Goal: Information Seeking & Learning: Learn about a topic

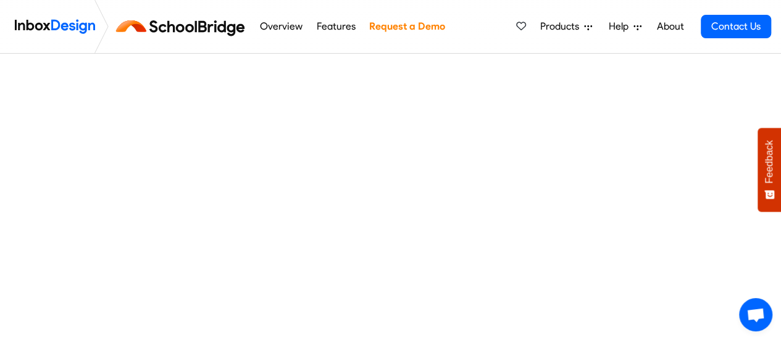
scroll to position [131, 0]
click at [568, 26] on span "Products" at bounding box center [562, 26] width 44 height 15
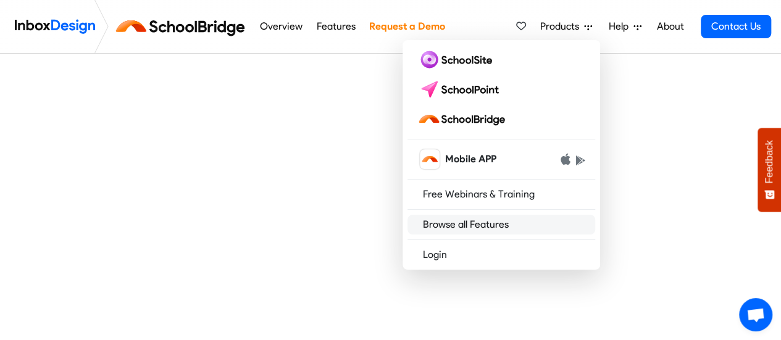
click at [496, 228] on link "Browse all Features" at bounding box center [501, 225] width 188 height 20
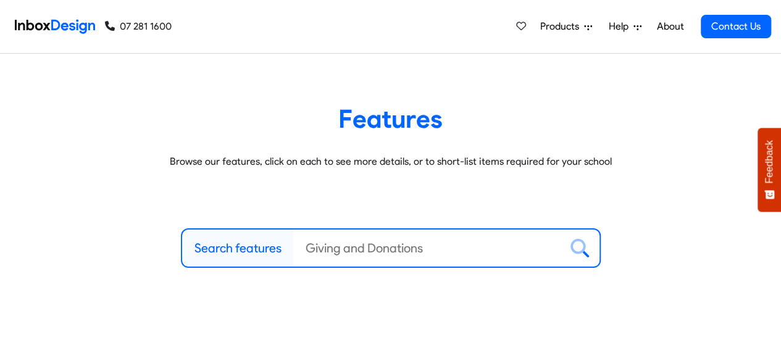
click at [506, 251] on input "Search features" at bounding box center [426, 248] width 267 height 37
click at [244, 250] on label "Search features" at bounding box center [237, 248] width 87 height 19
click at [293, 250] on input "Search features" at bounding box center [426, 248] width 267 height 37
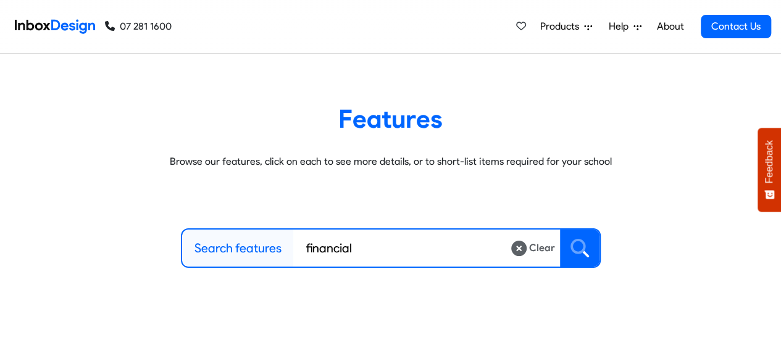
click at [581, 252] on icon at bounding box center [577, 246] width 15 height 15
click at [384, 244] on input "financial" at bounding box center [401, 248] width 217 height 37
type input "f"
type input "donations"
click at [581, 249] on icon at bounding box center [579, 248] width 19 height 19
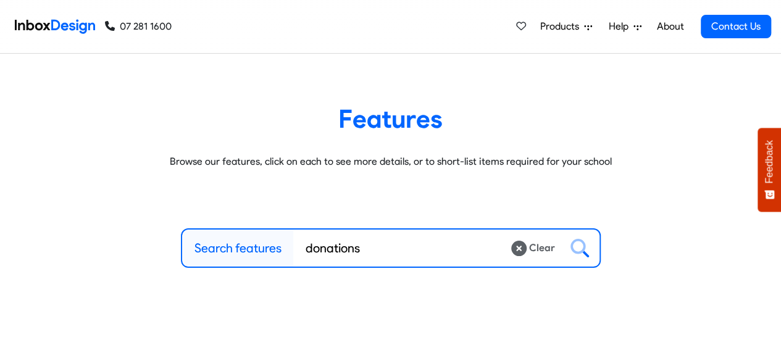
click at [586, 25] on icon at bounding box center [588, 27] width 8 height 5
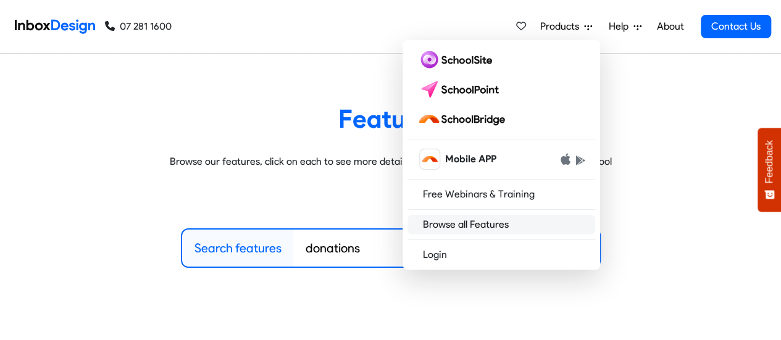
click at [488, 219] on link "Browse all Features" at bounding box center [501, 225] width 188 height 20
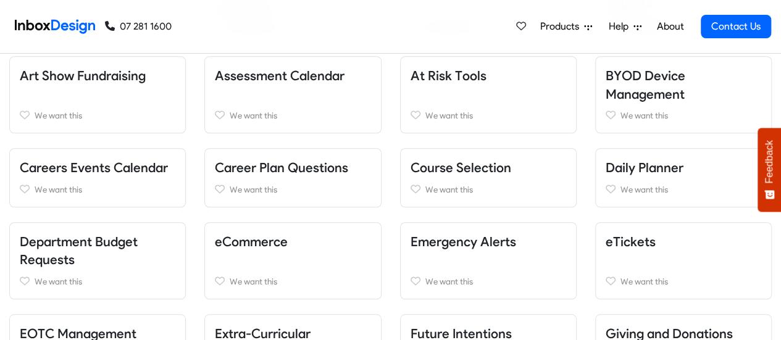
scroll to position [398, 0]
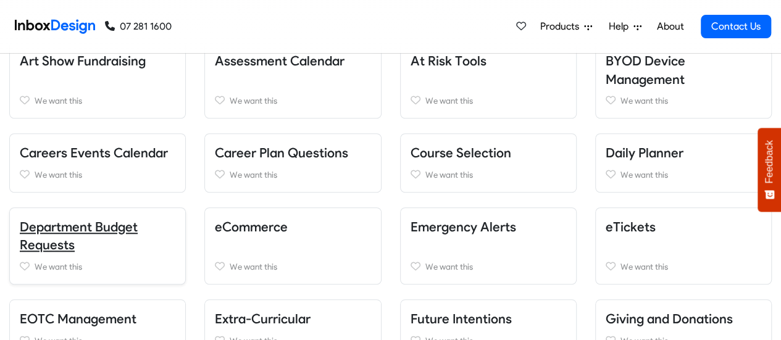
click at [73, 228] on link "Department Budget Requests" at bounding box center [79, 236] width 118 height 34
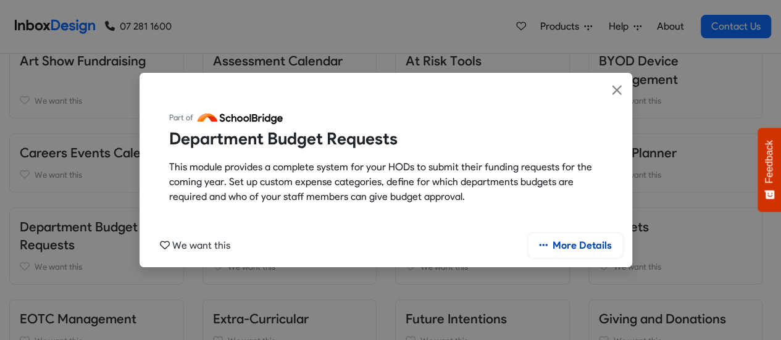
click at [573, 248] on link "More Details" at bounding box center [575, 245] width 94 height 23
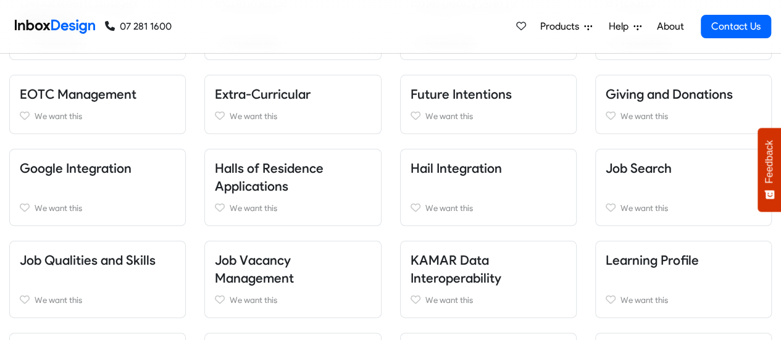
scroll to position [635, 0]
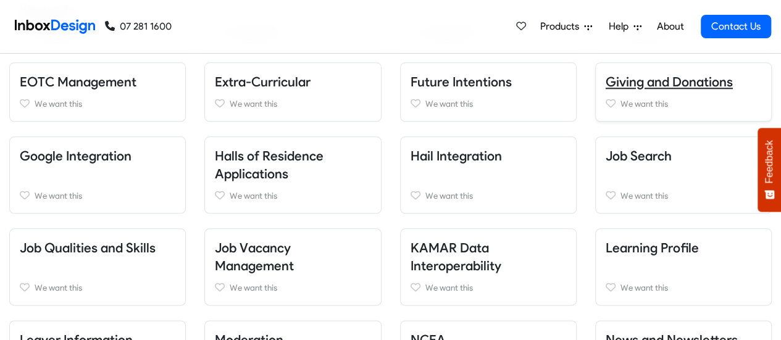
click at [645, 82] on link "Giving and Donations" at bounding box center [669, 81] width 127 height 15
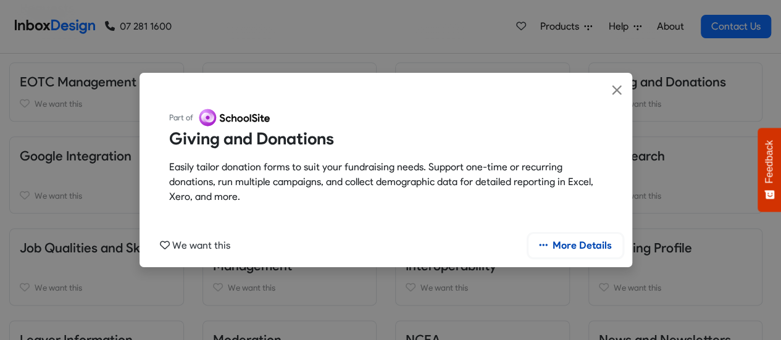
click at [585, 243] on link "More Details" at bounding box center [575, 245] width 94 height 23
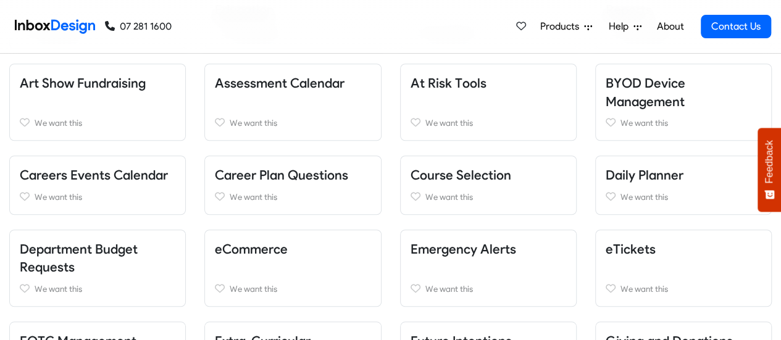
scroll to position [373, 0]
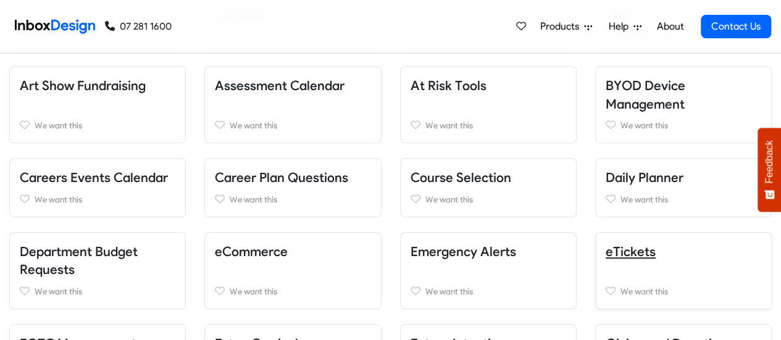
click at [623, 247] on link "eTickets" at bounding box center [631, 251] width 50 height 15
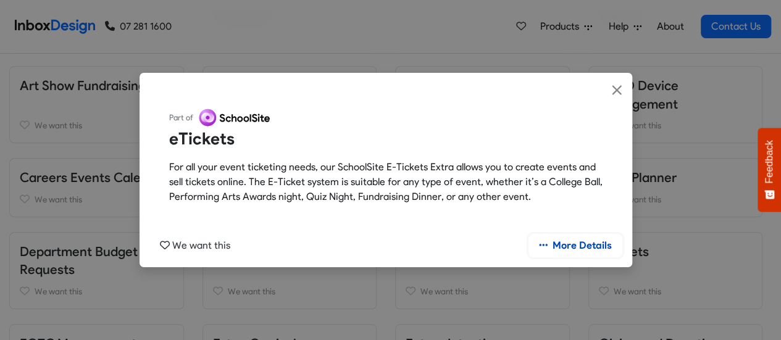
click at [594, 252] on link "More Details" at bounding box center [575, 245] width 94 height 23
